Goal: Transaction & Acquisition: Purchase product/service

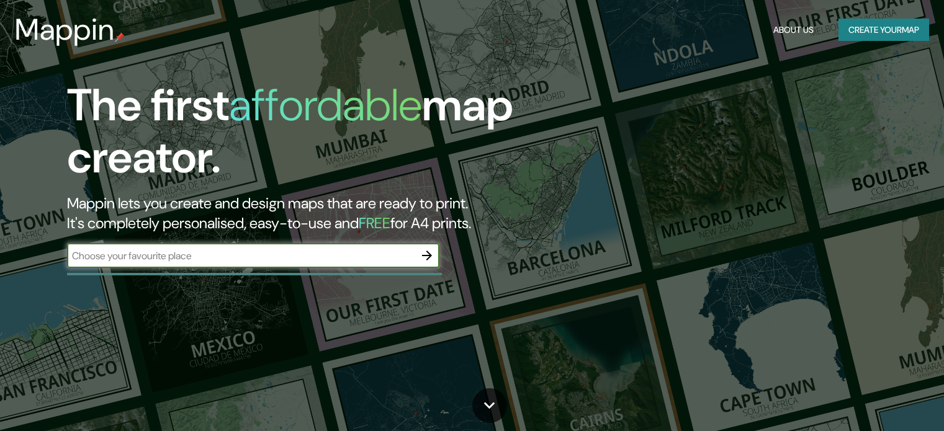
click at [436, 253] on button "button" at bounding box center [427, 255] width 25 height 25
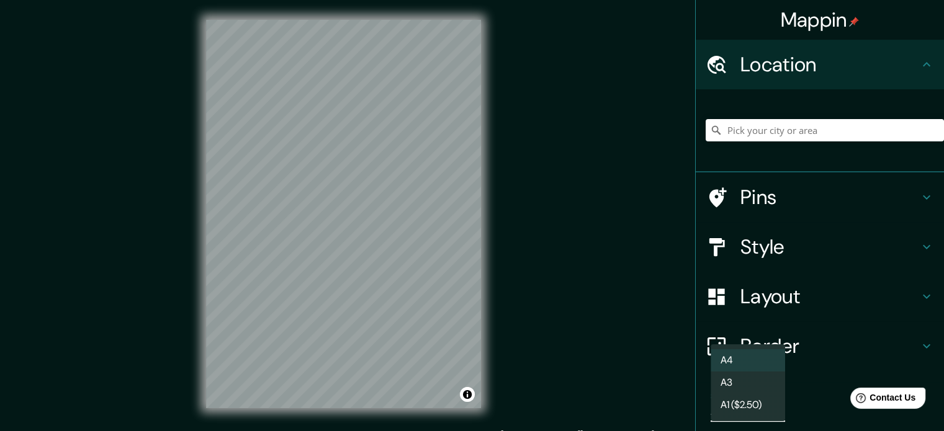
click at [761, 406] on body "Mappin Location Pins Style Layout Border Choose a border. Hint : you can make l…" at bounding box center [472, 215] width 944 height 431
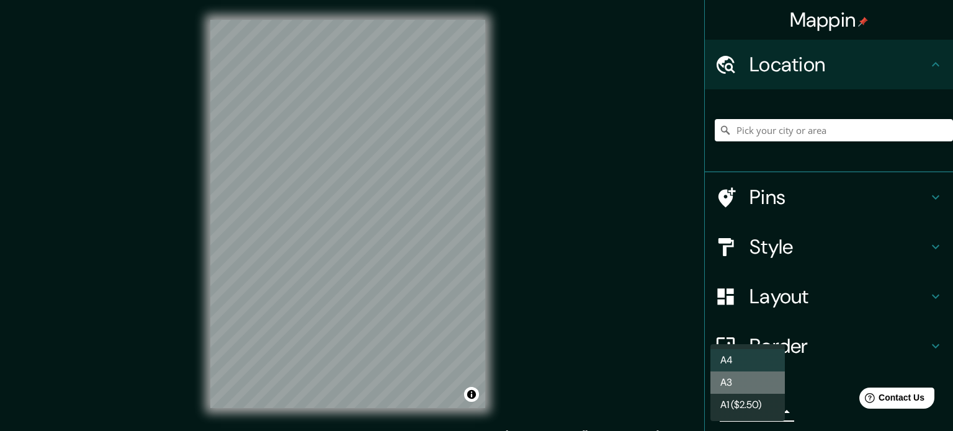
click at [754, 380] on li "A3" at bounding box center [748, 383] width 74 height 22
type input "a4"
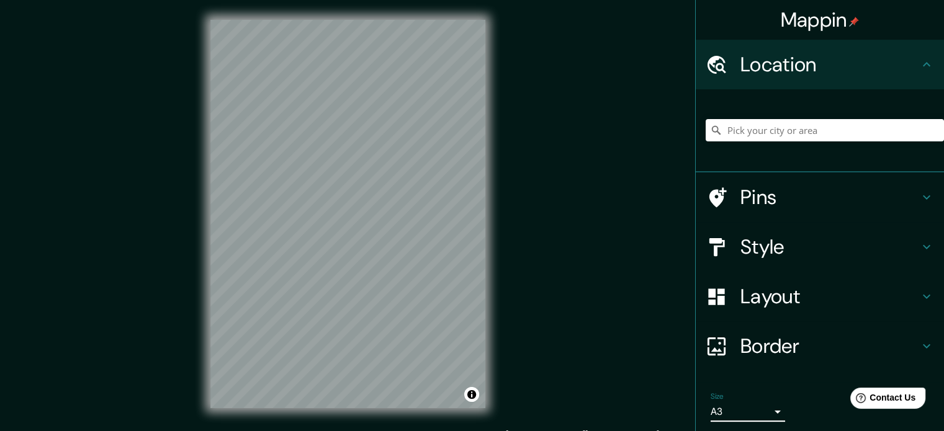
click at [763, 204] on h4 "Pins" at bounding box center [829, 197] width 179 height 25
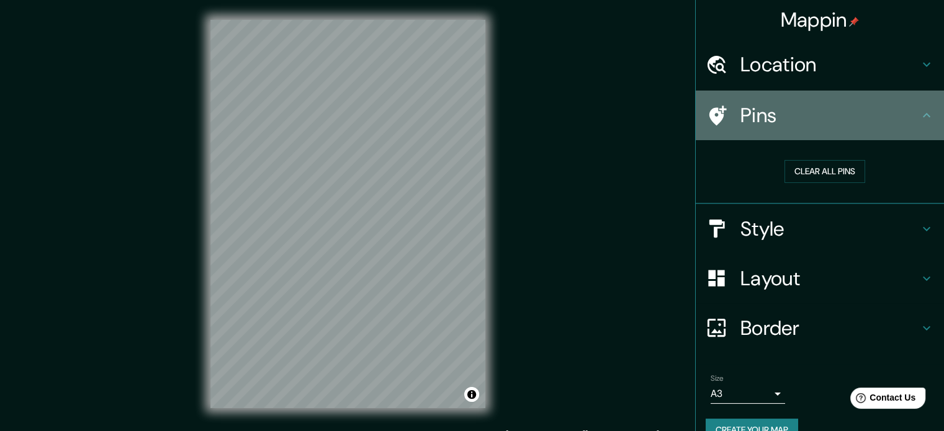
click at [810, 123] on h4 "Pins" at bounding box center [829, 115] width 179 height 25
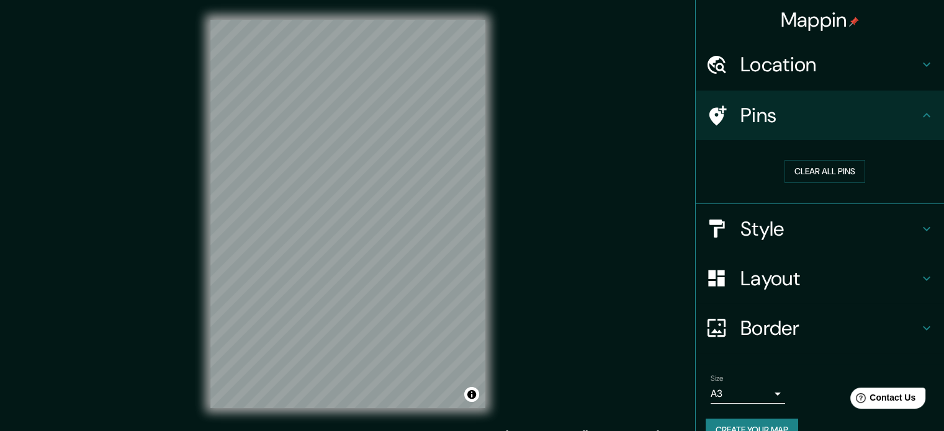
click at [775, 279] on h4 "Layout" at bounding box center [829, 278] width 179 height 25
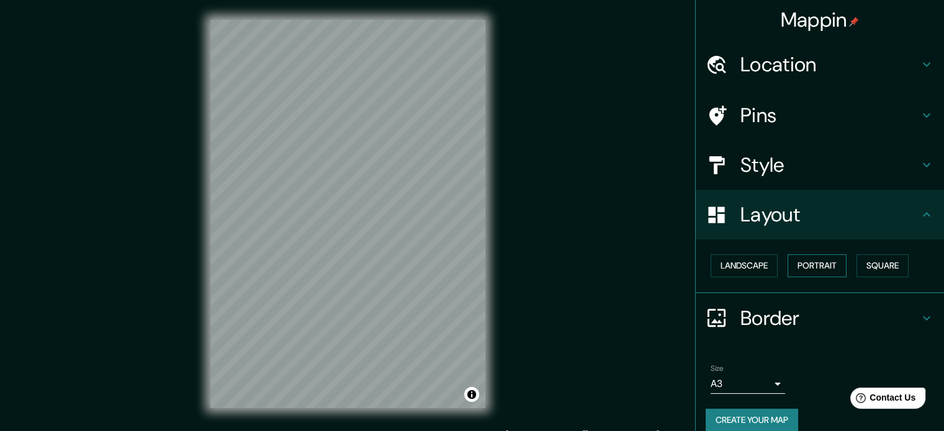
click at [822, 267] on button "Portrait" at bounding box center [817, 265] width 59 height 23
click at [744, 267] on button "Landscape" at bounding box center [744, 265] width 67 height 23
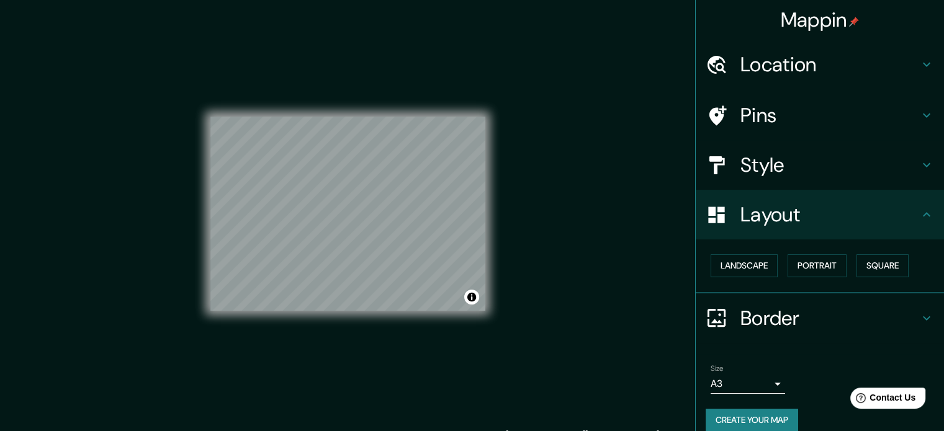
click at [496, 163] on div "© Mapbox © OpenStreetMap Improve this map" at bounding box center [348, 214] width 315 height 428
click at [299, 324] on div "© Mapbox © OpenStreetMap Improve this map" at bounding box center [347, 214] width 275 height 388
click at [472, 301] on button "Toggle attribution" at bounding box center [471, 297] width 15 height 15
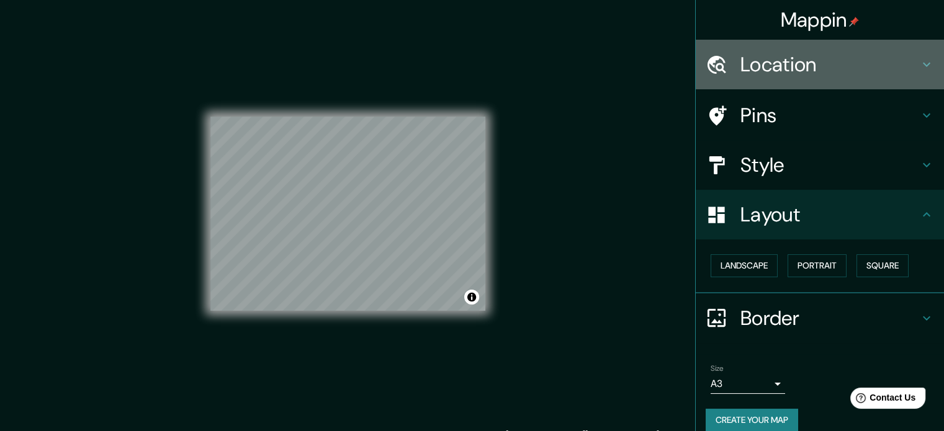
click at [775, 48] on div "Location" at bounding box center [820, 65] width 248 height 50
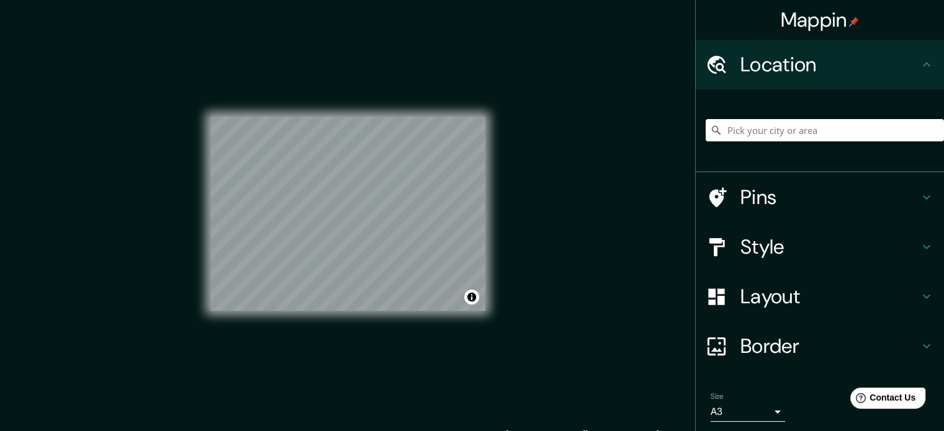
click at [775, 48] on div "Location" at bounding box center [820, 65] width 248 height 50
click at [745, 200] on h4 "Pins" at bounding box center [829, 197] width 179 height 25
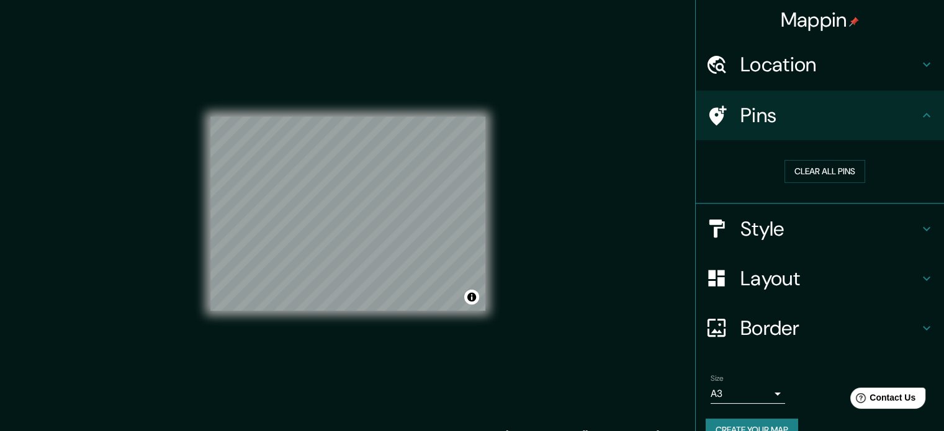
click at [789, 117] on h4 "Pins" at bounding box center [829, 115] width 179 height 25
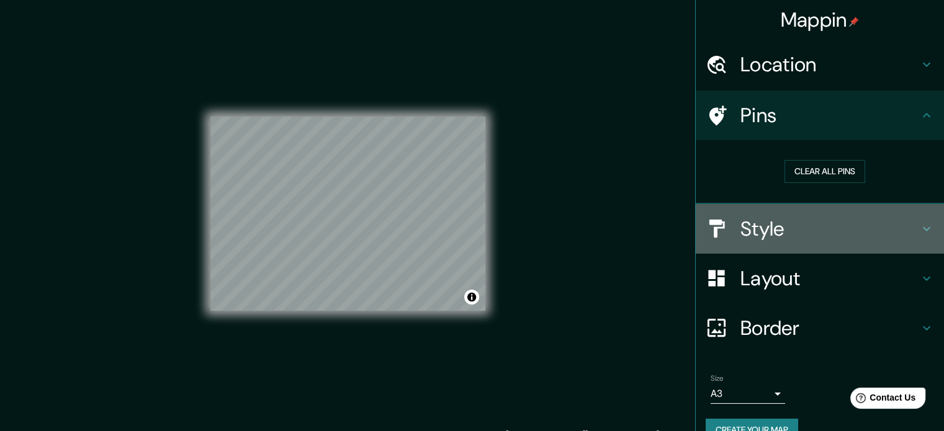
click at [763, 236] on h4 "Style" at bounding box center [829, 229] width 179 height 25
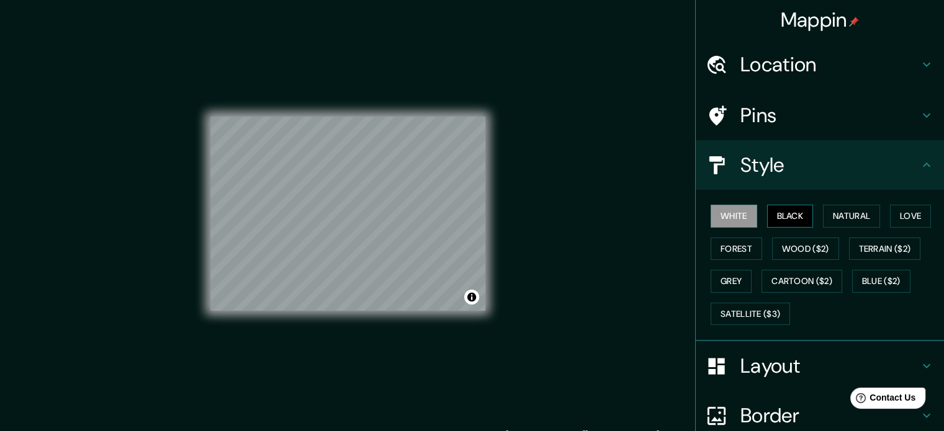
click at [784, 215] on button "Black" at bounding box center [790, 216] width 47 height 23
click at [837, 212] on button "Natural" at bounding box center [851, 216] width 57 height 23
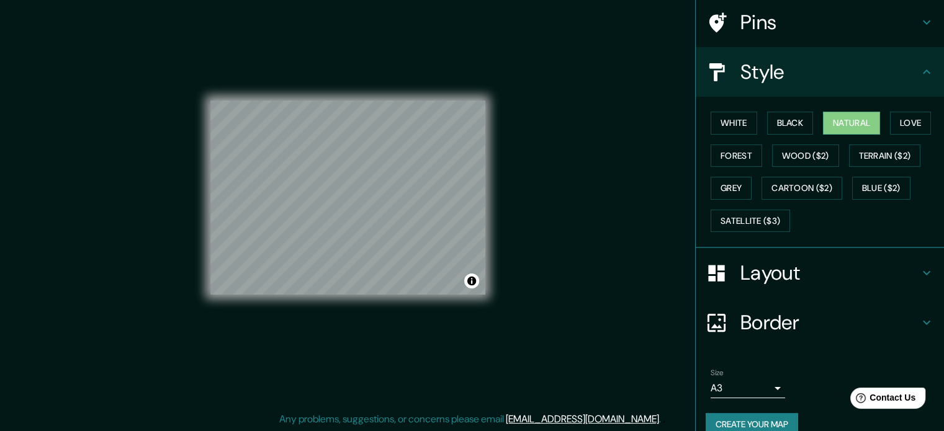
scroll to position [110, 0]
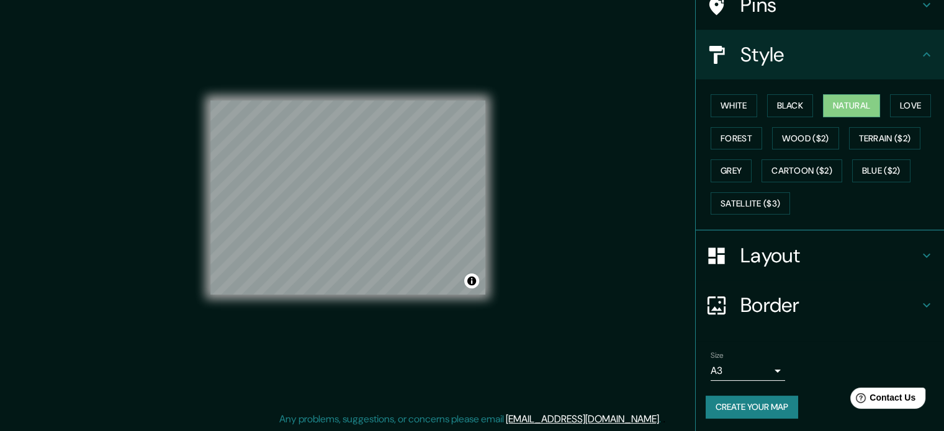
click at [729, 398] on button "Create your map" at bounding box center [752, 407] width 92 height 23
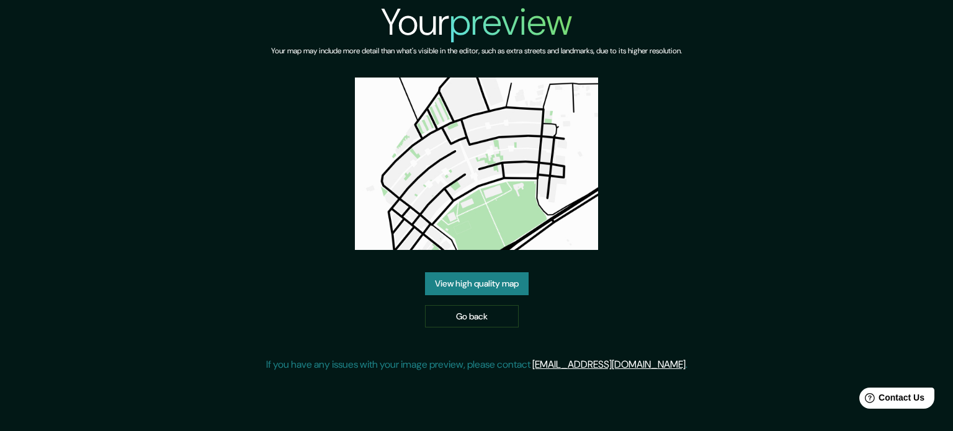
click at [489, 285] on link "View high quality map" at bounding box center [477, 283] width 104 height 23
